Goal: Information Seeking & Learning: Learn about a topic

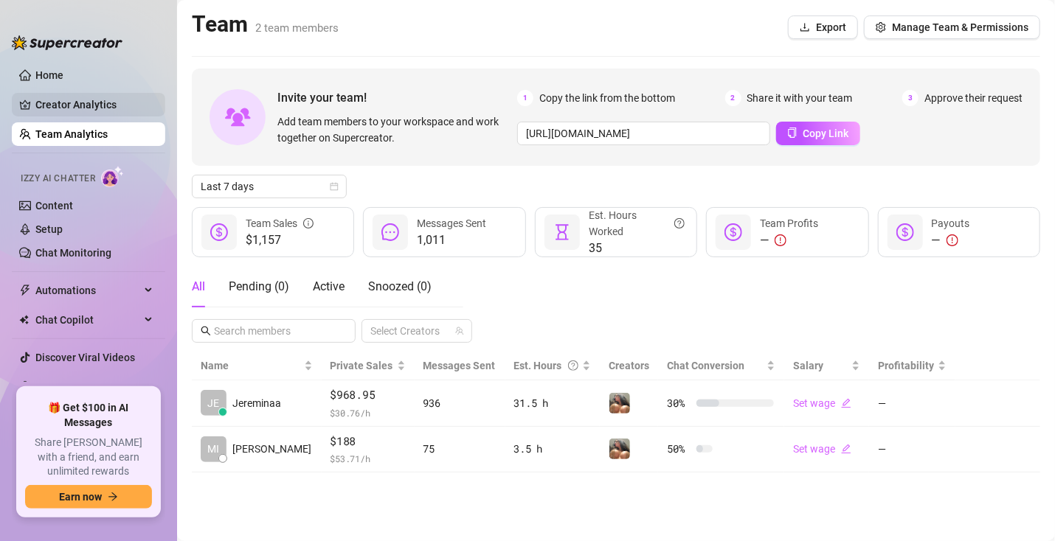
click at [41, 105] on link "Creator Analytics" at bounding box center [94, 105] width 118 height 24
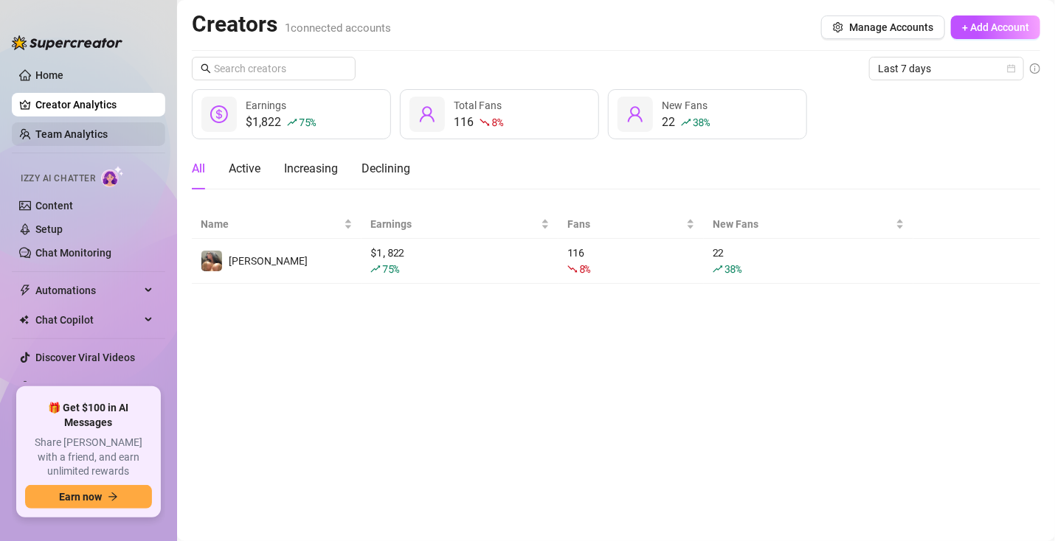
click at [73, 139] on link "Team Analytics" at bounding box center [71, 134] width 72 height 12
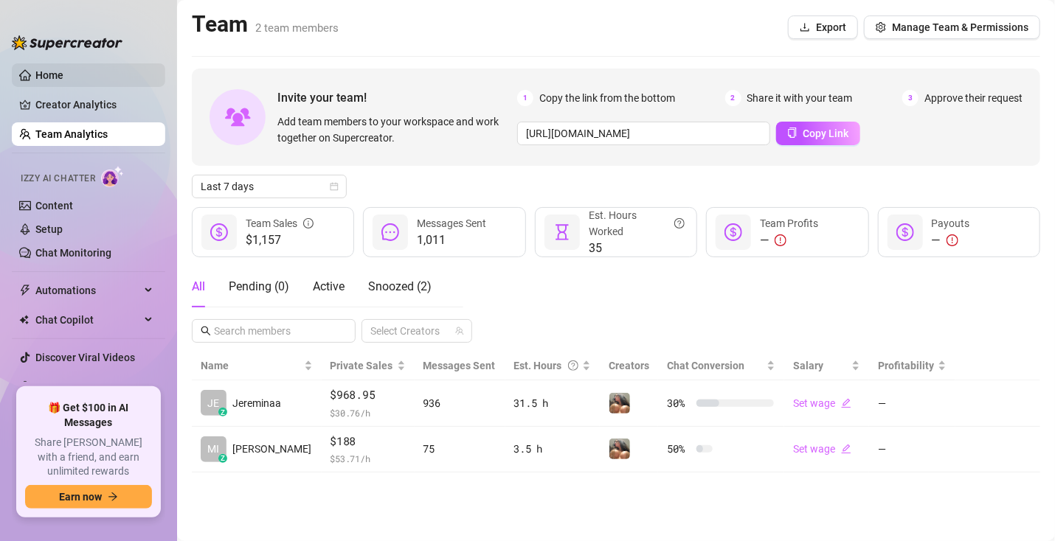
click at [63, 77] on link "Home" at bounding box center [49, 75] width 28 height 12
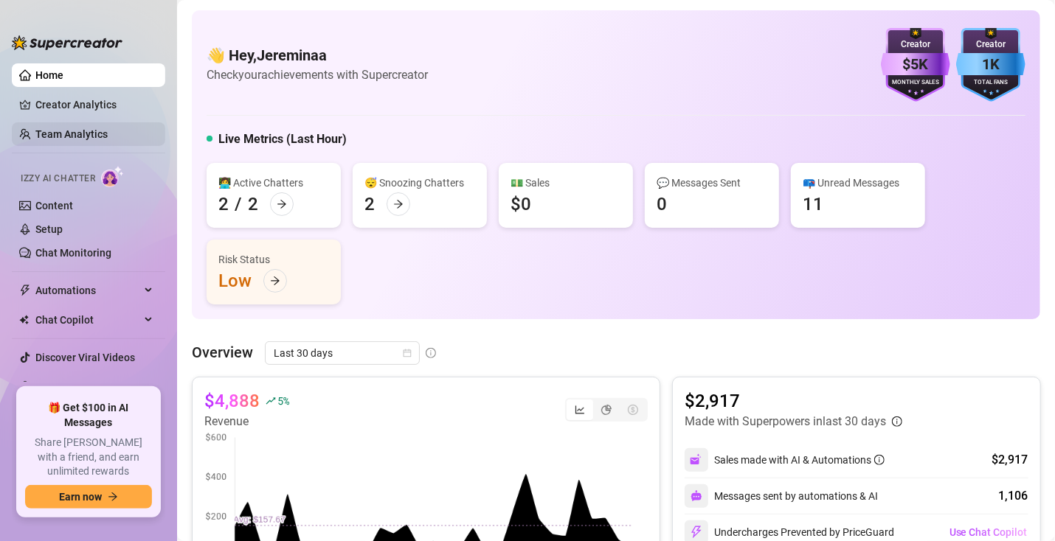
click at [86, 136] on link "Team Analytics" at bounding box center [71, 134] width 72 height 12
